Goal: Browse casually: Explore the website without a specific task or goal

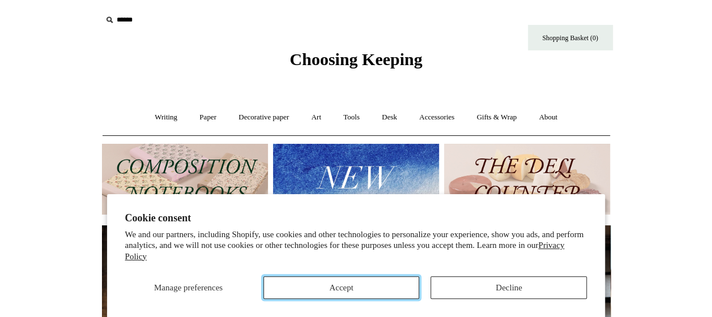
click at [384, 293] on button "Accept" at bounding box center [341, 287] width 156 height 23
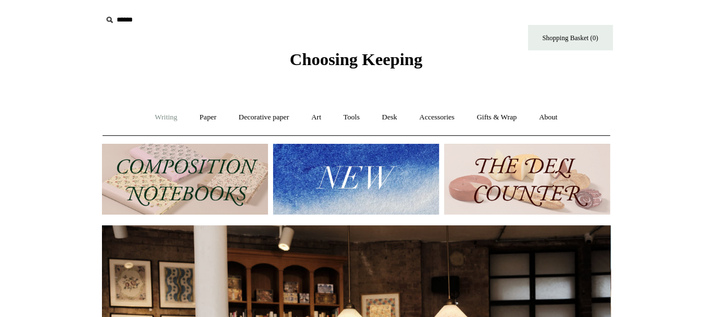
click at [170, 119] on link "Writing +" at bounding box center [165, 117] width 43 height 30
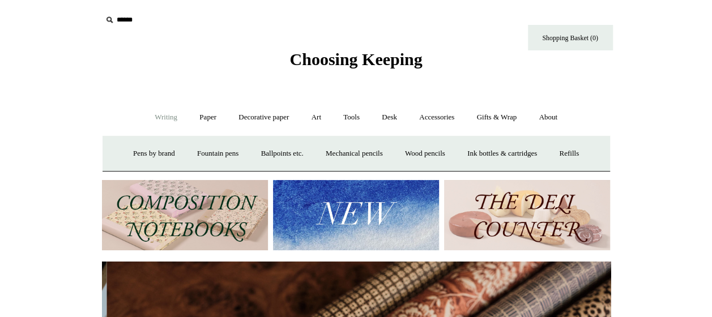
scroll to position [0, 1017]
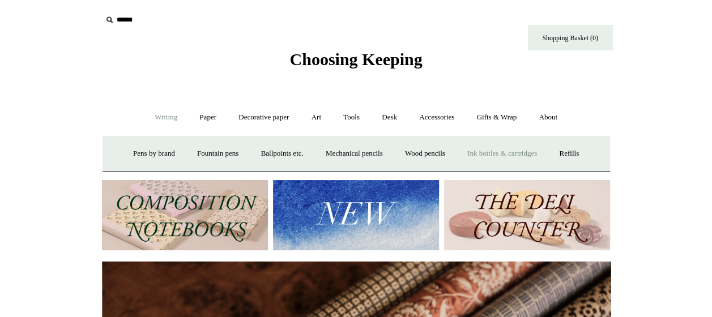
click at [511, 154] on link "Ink bottles & cartridges +" at bounding box center [502, 154] width 90 height 30
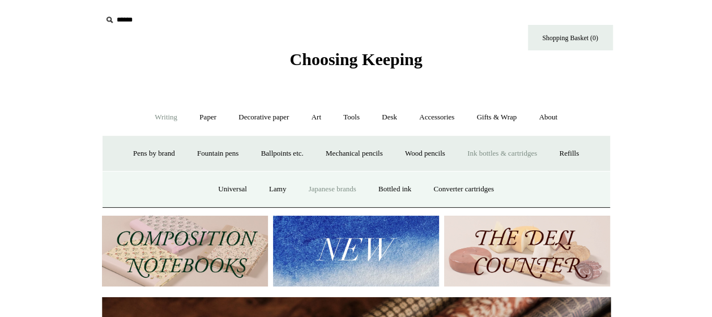
click at [342, 194] on link "Japanese brands" at bounding box center [332, 189] width 68 height 30
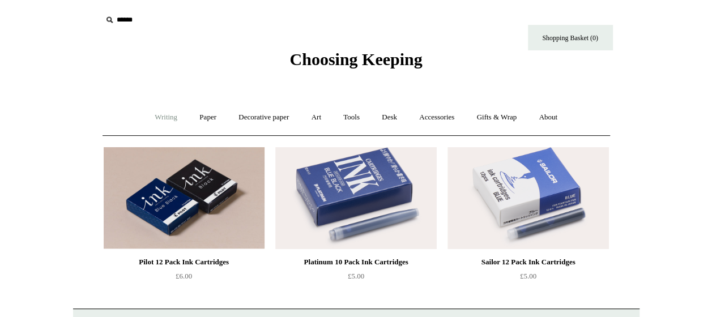
click at [161, 127] on link "Writing +" at bounding box center [165, 117] width 43 height 30
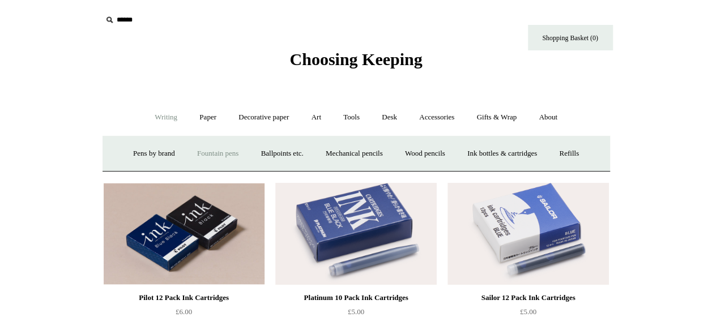
click at [227, 152] on link "Fountain pens +" at bounding box center [218, 154] width 62 height 30
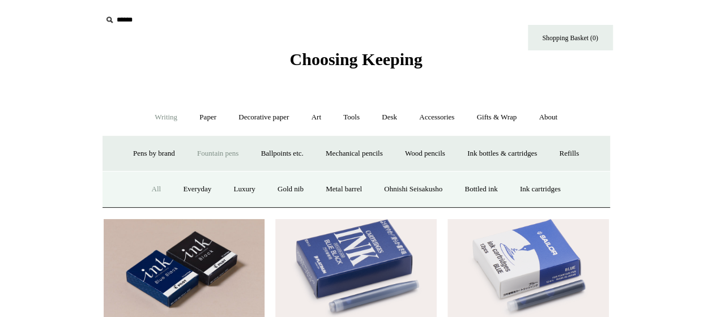
click at [146, 191] on link "All" at bounding box center [156, 189] width 30 height 30
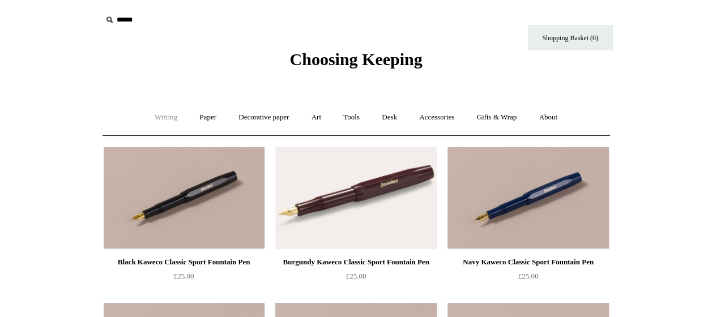
click at [152, 121] on link "Writing +" at bounding box center [165, 117] width 43 height 30
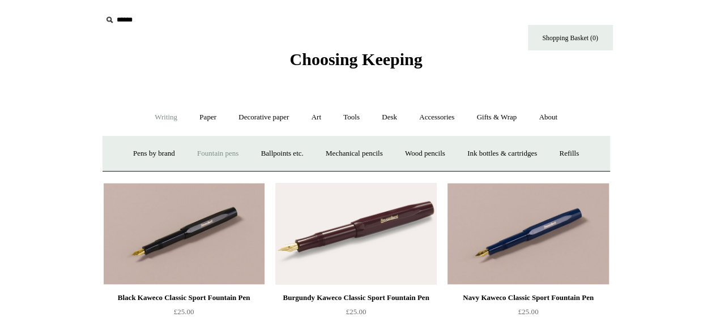
click at [199, 156] on link "Fountain pens +" at bounding box center [218, 154] width 62 height 30
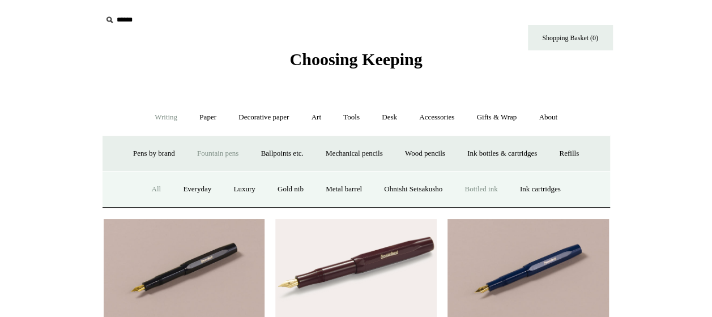
click at [476, 183] on link "Bottled ink" at bounding box center [480, 189] width 53 height 30
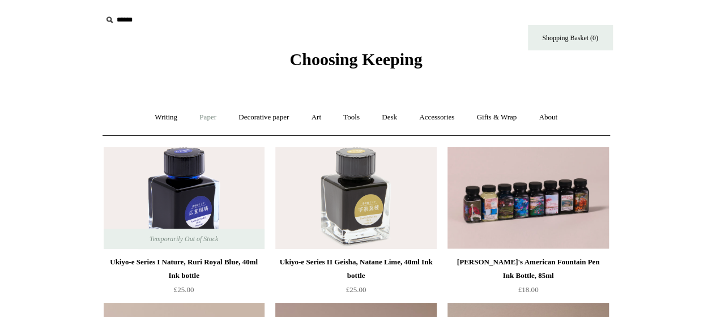
click at [207, 112] on link "Paper +" at bounding box center [207, 117] width 37 height 30
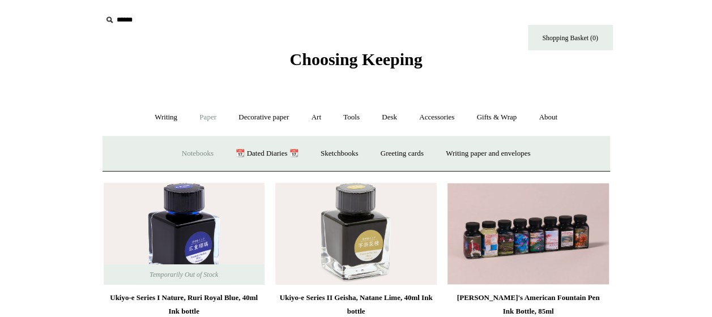
click at [181, 151] on link "Notebooks +" at bounding box center [198, 154] width 52 height 30
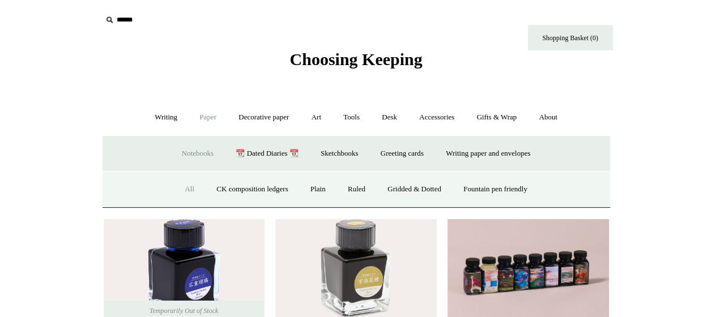
click at [175, 183] on link "All" at bounding box center [189, 189] width 30 height 30
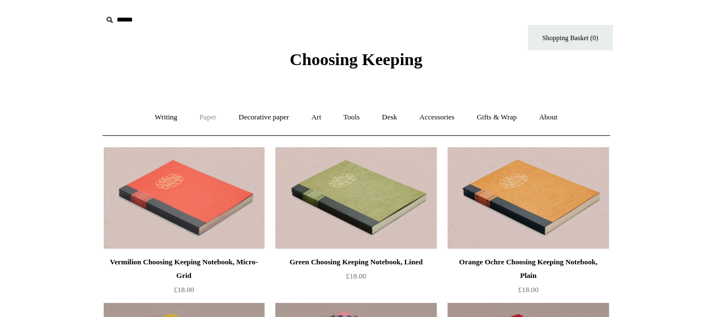
click at [207, 116] on link "Paper +" at bounding box center [207, 117] width 37 height 30
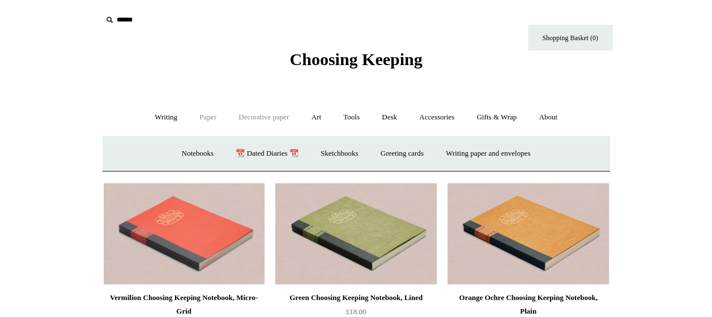
click at [245, 119] on link "Decorative paper +" at bounding box center [263, 117] width 71 height 30
click at [170, 153] on link "All" at bounding box center [184, 154] width 30 height 30
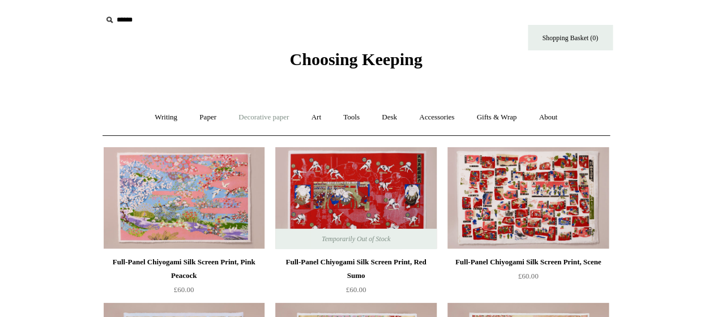
click at [267, 119] on link "Decorative paper +" at bounding box center [263, 117] width 71 height 30
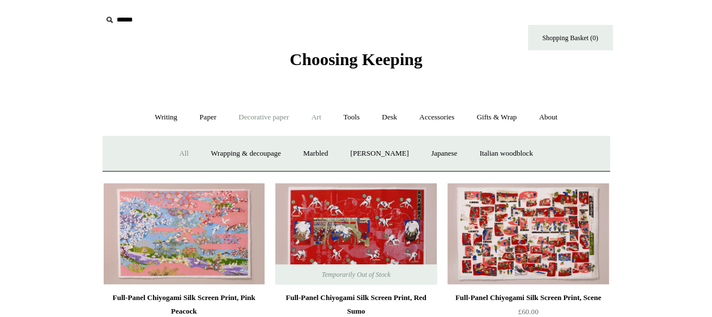
click at [322, 123] on link "Art +" at bounding box center [316, 117] width 30 height 30
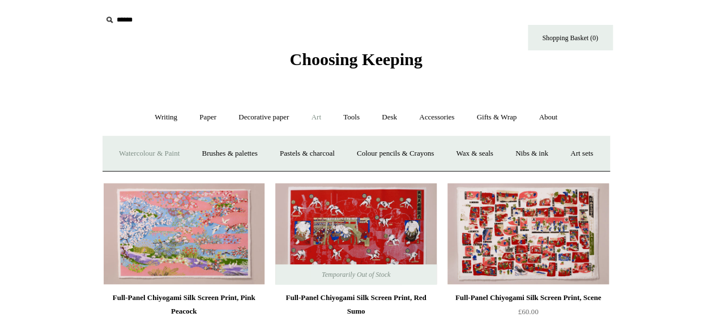
click at [174, 159] on link "Watercolour & Paint" at bounding box center [149, 154] width 81 height 30
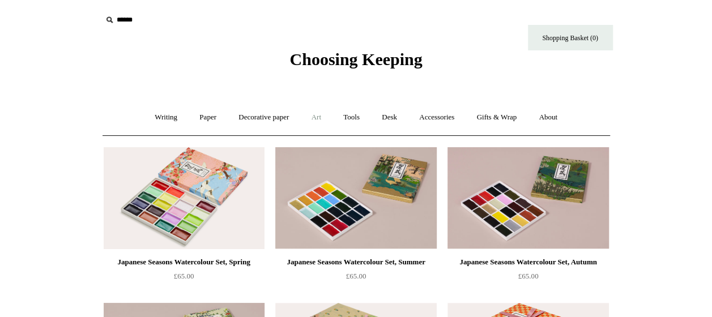
click at [307, 125] on link "Art +" at bounding box center [316, 117] width 30 height 30
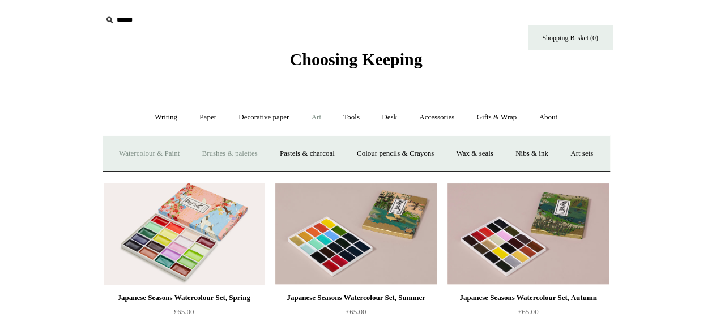
click at [261, 154] on link "Brushes & palettes" at bounding box center [229, 154] width 76 height 30
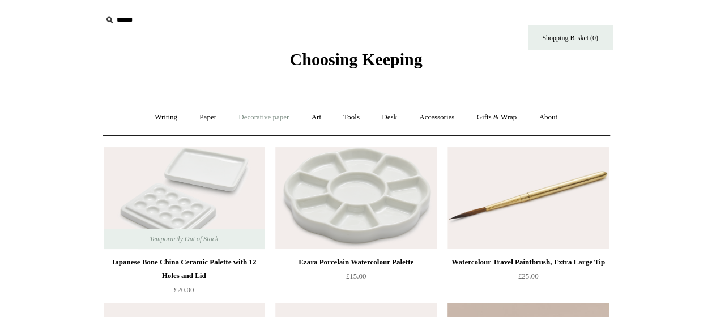
click at [264, 112] on link "Decorative paper +" at bounding box center [263, 117] width 71 height 30
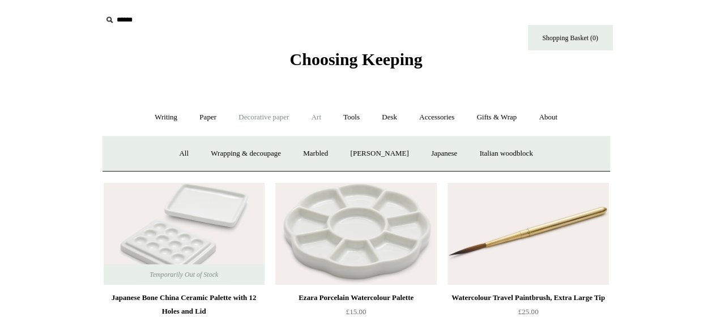
click at [322, 125] on link "Art +" at bounding box center [316, 117] width 30 height 30
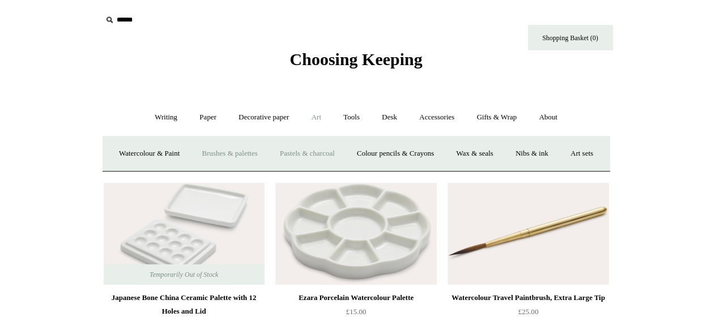
click at [322, 155] on link "Pastels & charcoal" at bounding box center [307, 154] width 75 height 30
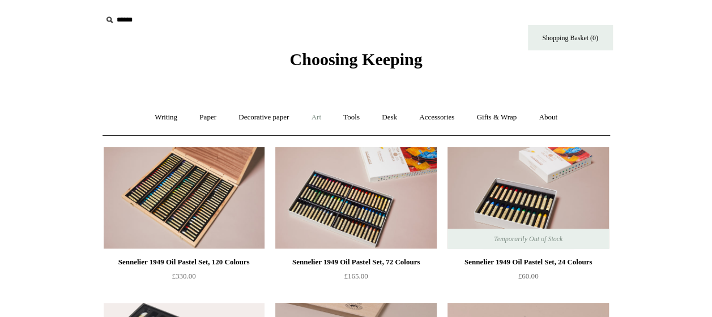
click at [314, 126] on link "Art +" at bounding box center [316, 117] width 30 height 30
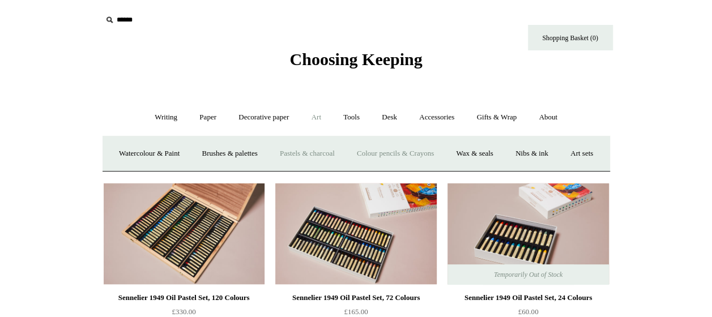
click at [421, 153] on link "Colour pencils & Crayons" at bounding box center [395, 154] width 97 height 30
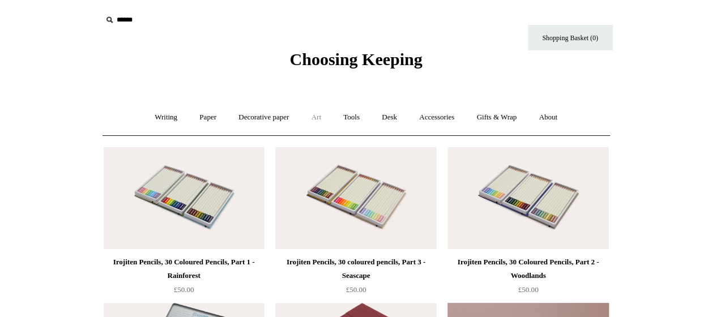
click at [321, 122] on link "Art +" at bounding box center [316, 117] width 30 height 30
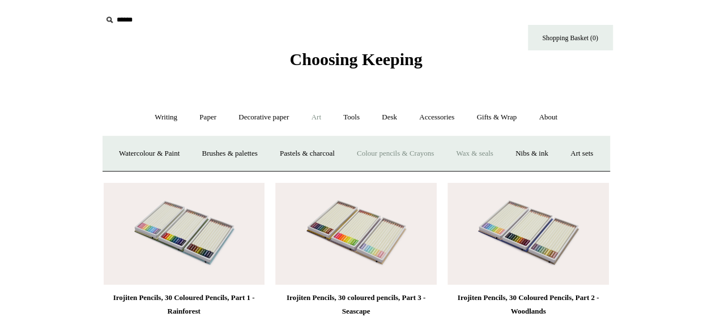
click at [489, 151] on link "Wax & seals" at bounding box center [474, 154] width 57 height 30
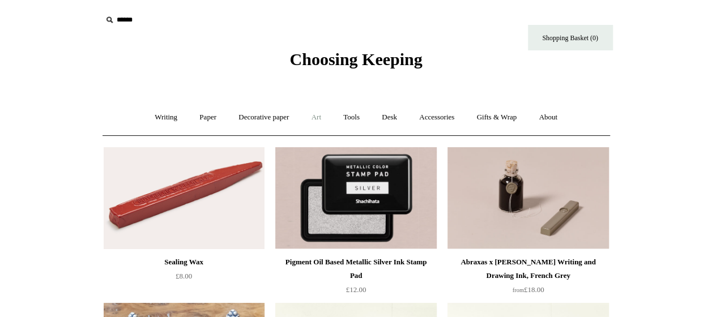
click at [308, 122] on link "Art +" at bounding box center [316, 117] width 30 height 30
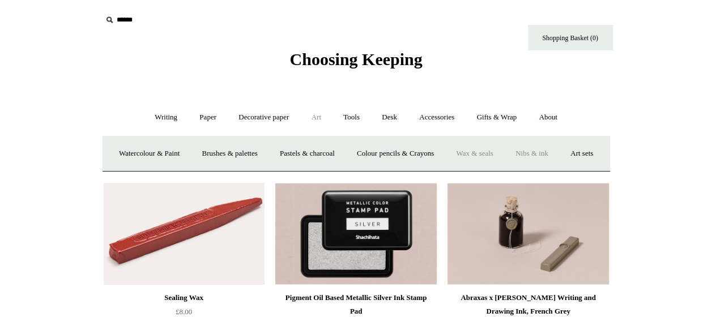
click at [558, 155] on link "Nibs & ink" at bounding box center [531, 154] width 53 height 30
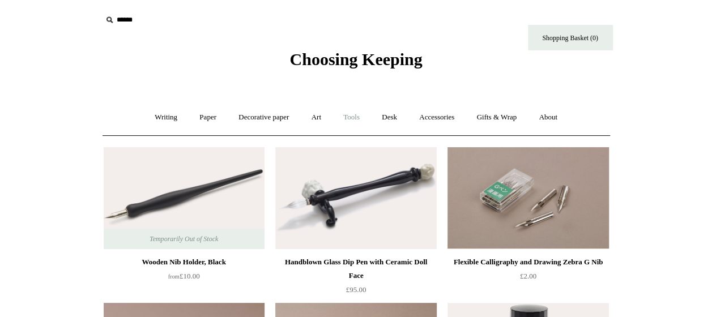
click at [349, 116] on link "Tools +" at bounding box center [351, 117] width 37 height 30
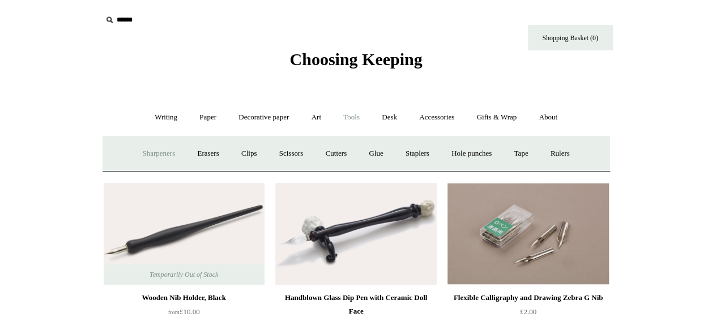
click at [135, 155] on link "Sharpeners" at bounding box center [158, 154] width 53 height 30
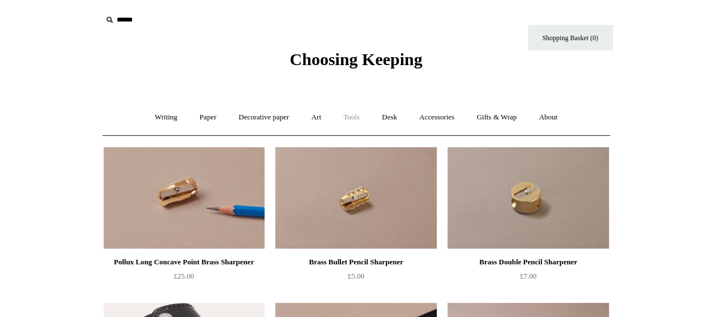
click at [357, 116] on link "Tools +" at bounding box center [351, 117] width 37 height 30
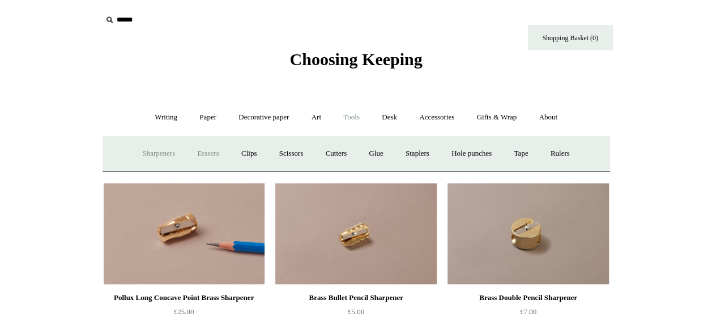
click at [204, 150] on link "Erasers" at bounding box center [208, 154] width 42 height 30
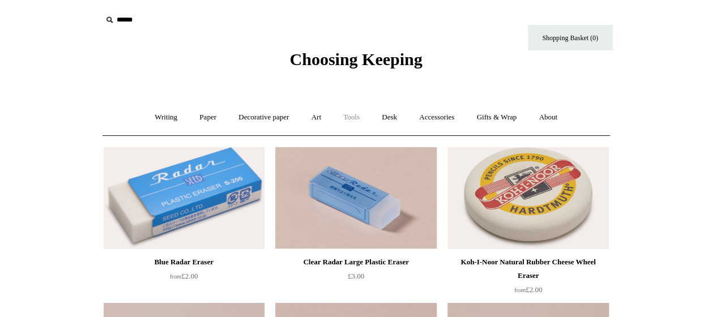
click at [345, 113] on link "Tools +" at bounding box center [351, 117] width 37 height 30
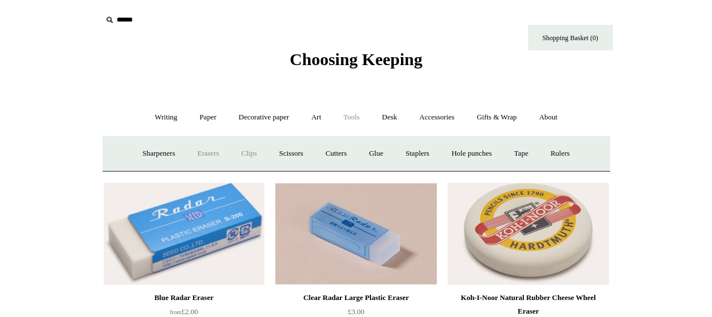
click at [255, 158] on link "Clips +" at bounding box center [249, 154] width 36 height 30
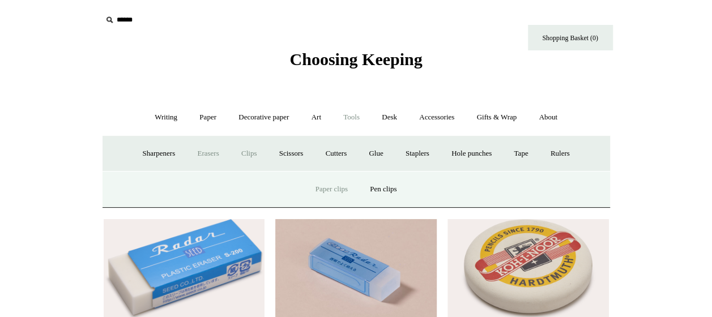
click at [319, 186] on link "Paper clips" at bounding box center [331, 189] width 53 height 30
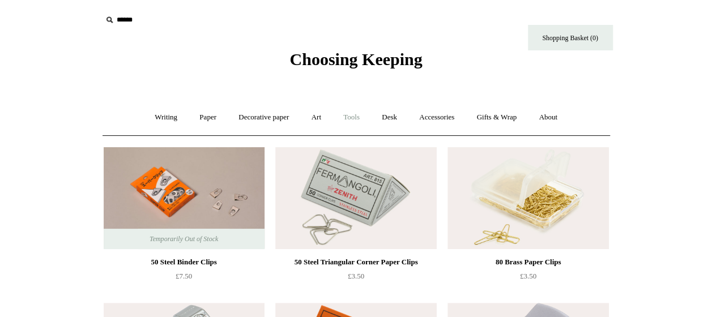
click at [347, 117] on link "Tools +" at bounding box center [351, 117] width 37 height 30
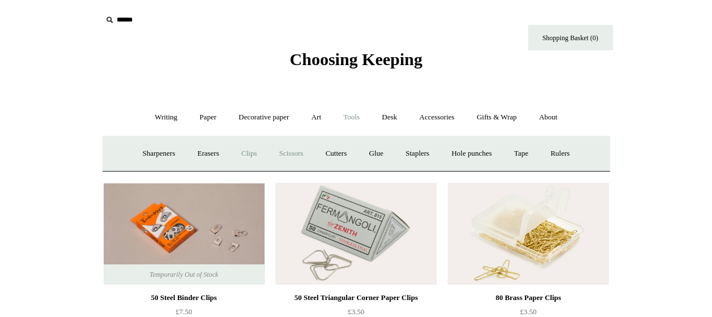
click at [289, 159] on link "Scissors" at bounding box center [291, 154] width 45 height 30
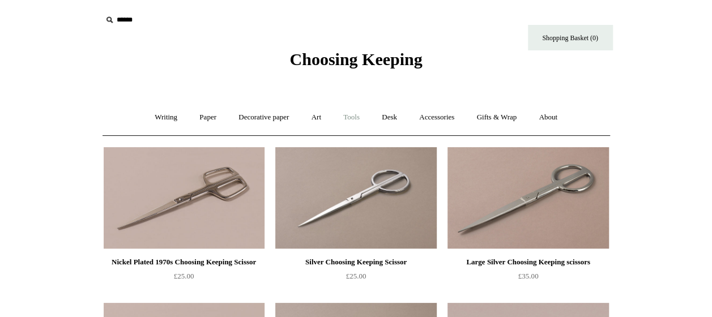
click at [351, 116] on link "Tools +" at bounding box center [351, 117] width 37 height 30
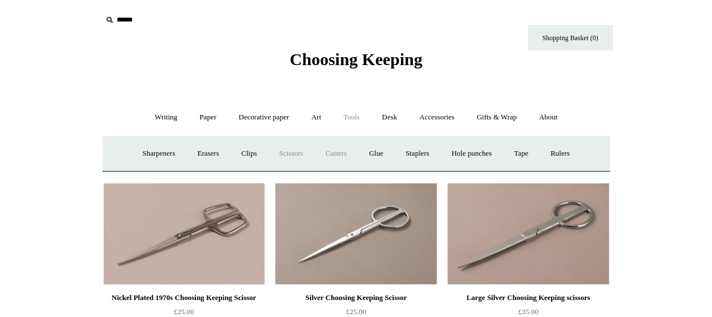
click at [340, 146] on link "Cutters" at bounding box center [336, 154] width 42 height 30
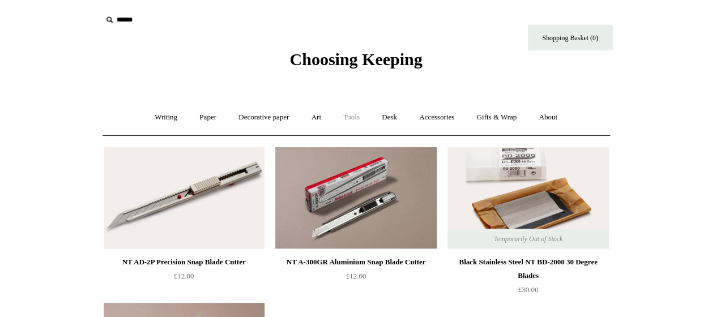
click at [359, 117] on link "Tools +" at bounding box center [351, 117] width 37 height 30
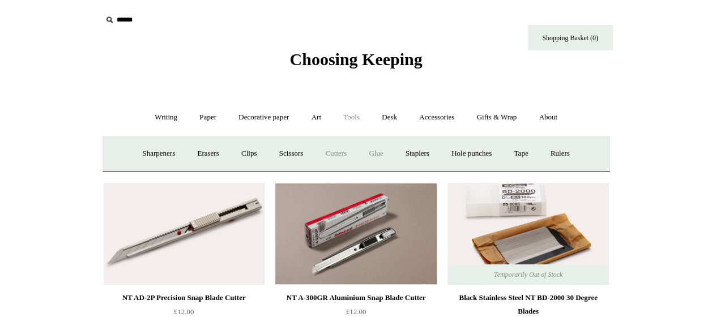
click at [369, 151] on link "Glue" at bounding box center [375, 154] width 35 height 30
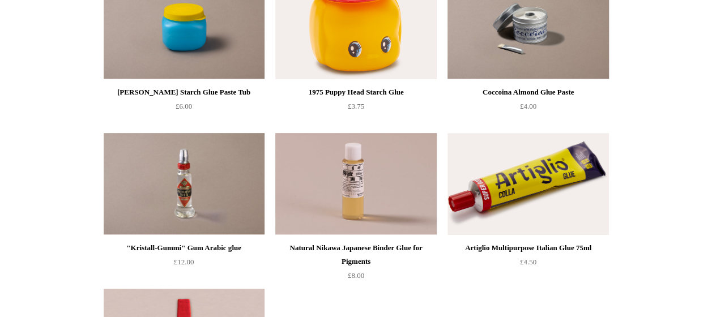
scroll to position [57, 0]
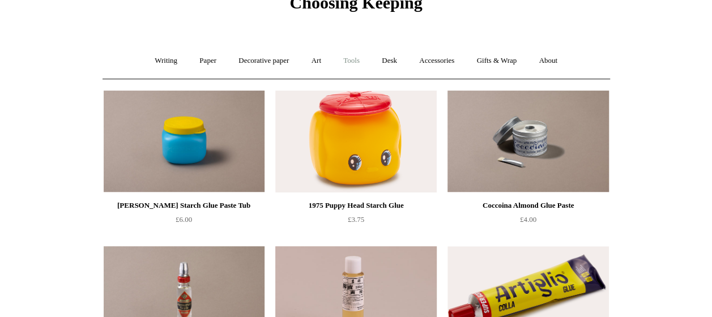
click at [347, 56] on link "Tools +" at bounding box center [351, 61] width 37 height 30
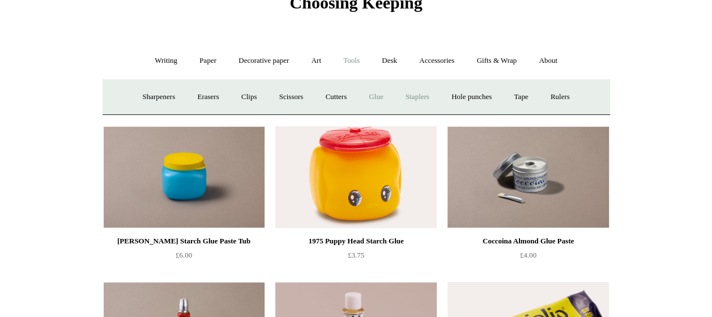
click at [421, 95] on link "Staplers +" at bounding box center [417, 97] width 44 height 30
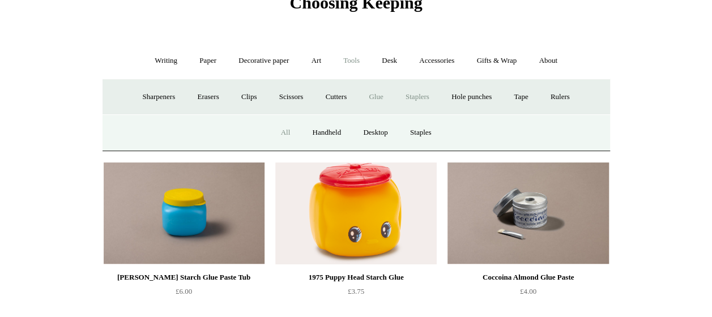
click at [288, 136] on link "All" at bounding box center [286, 133] width 30 height 30
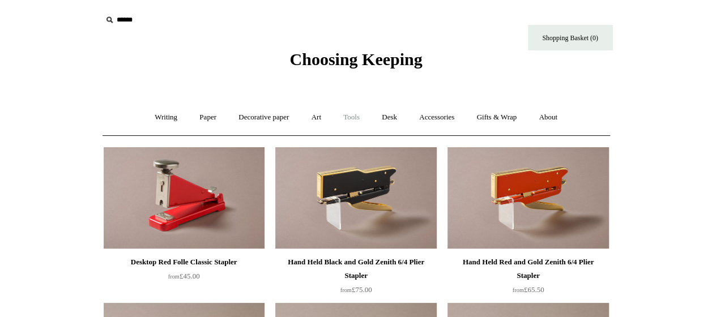
click at [364, 116] on link "Tools +" at bounding box center [351, 117] width 37 height 30
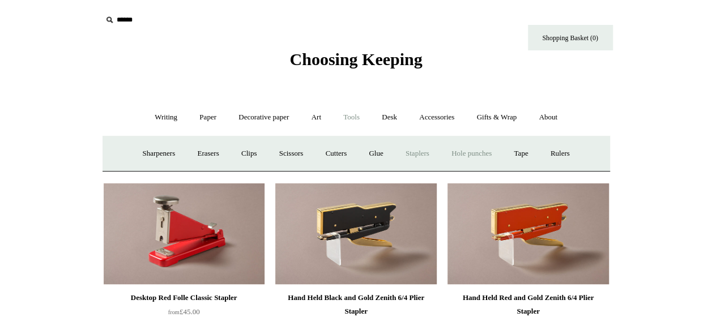
click at [469, 144] on link "Hole punches" at bounding box center [471, 154] width 61 height 30
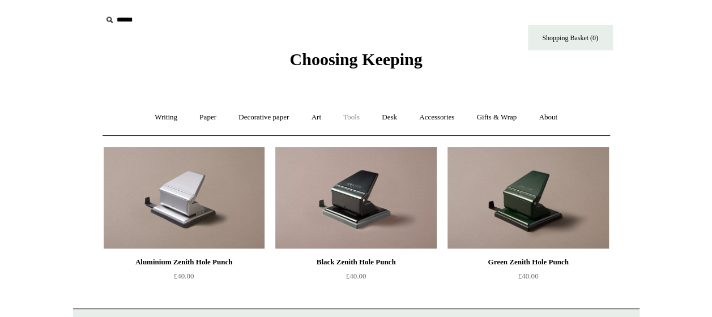
click at [347, 116] on link "Tools +" at bounding box center [351, 117] width 37 height 30
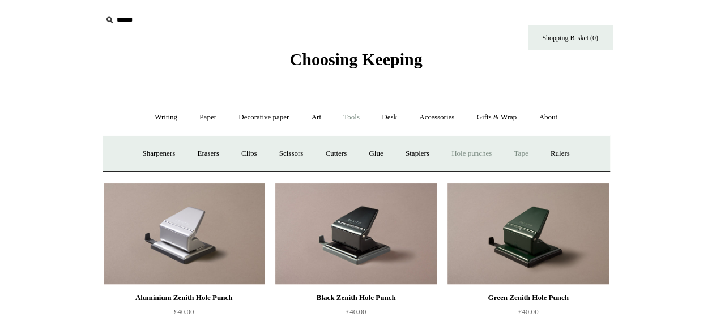
click at [524, 155] on link "Tape +" at bounding box center [520, 154] width 35 height 30
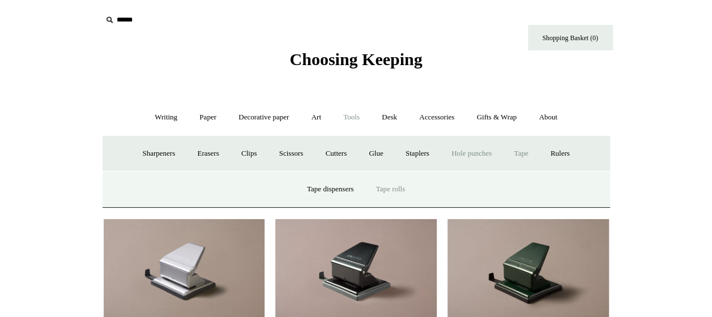
click at [398, 190] on link "Tape rolls" at bounding box center [390, 189] width 49 height 30
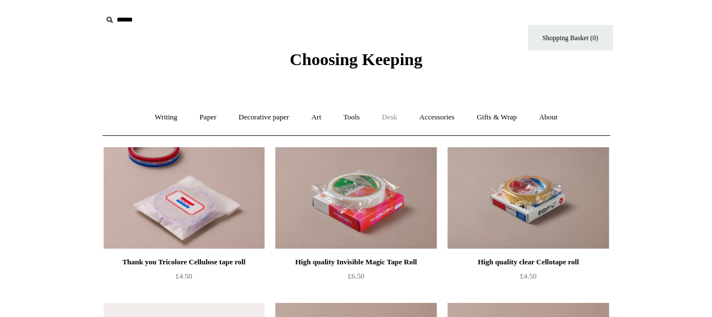
click at [382, 118] on link "Desk +" at bounding box center [389, 117] width 36 height 30
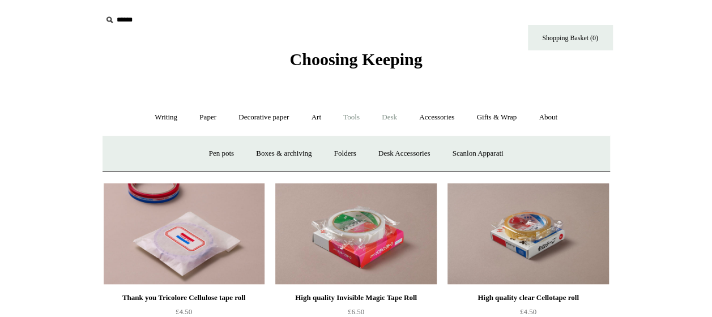
click at [362, 121] on link "Tools +" at bounding box center [351, 117] width 37 height 30
click at [578, 155] on link "Rulers" at bounding box center [560, 154] width 40 height 30
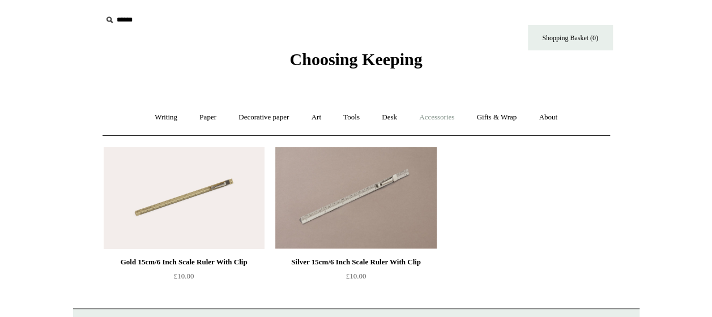
click at [422, 116] on link "Accessories +" at bounding box center [436, 117] width 55 height 30
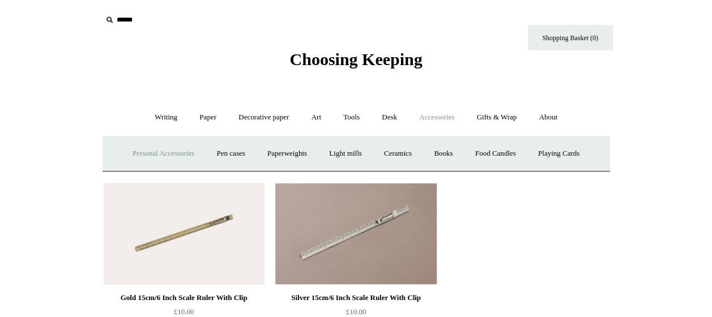
click at [144, 160] on link "Personal Accessories +" at bounding box center [163, 154] width 82 height 30
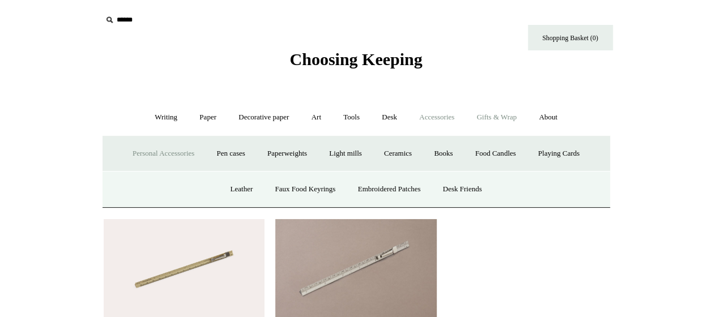
click at [518, 110] on link "Gifts & Wrap +" at bounding box center [496, 117] width 61 height 30
